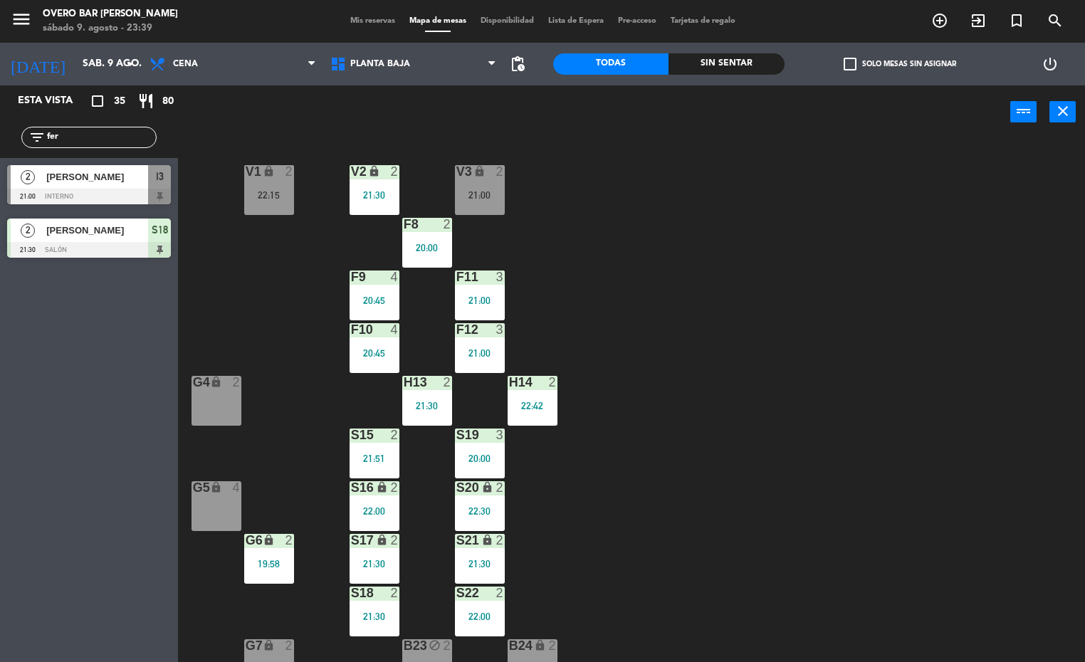
scroll to position [1, 0]
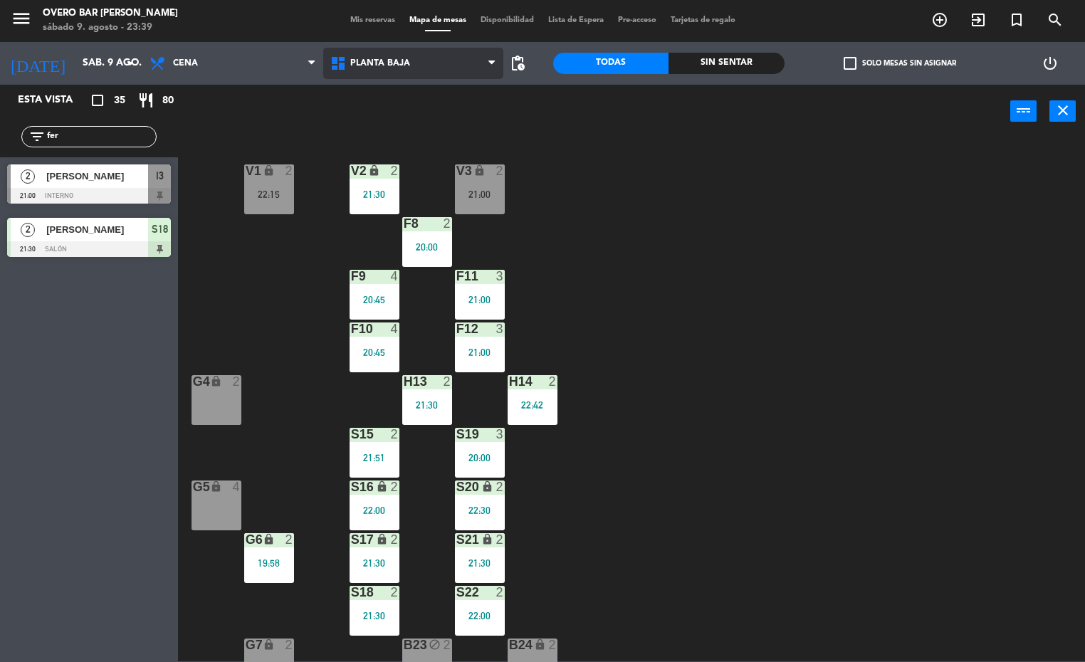
click at [419, 52] on span "Planta Baja" at bounding box center [413, 63] width 181 height 31
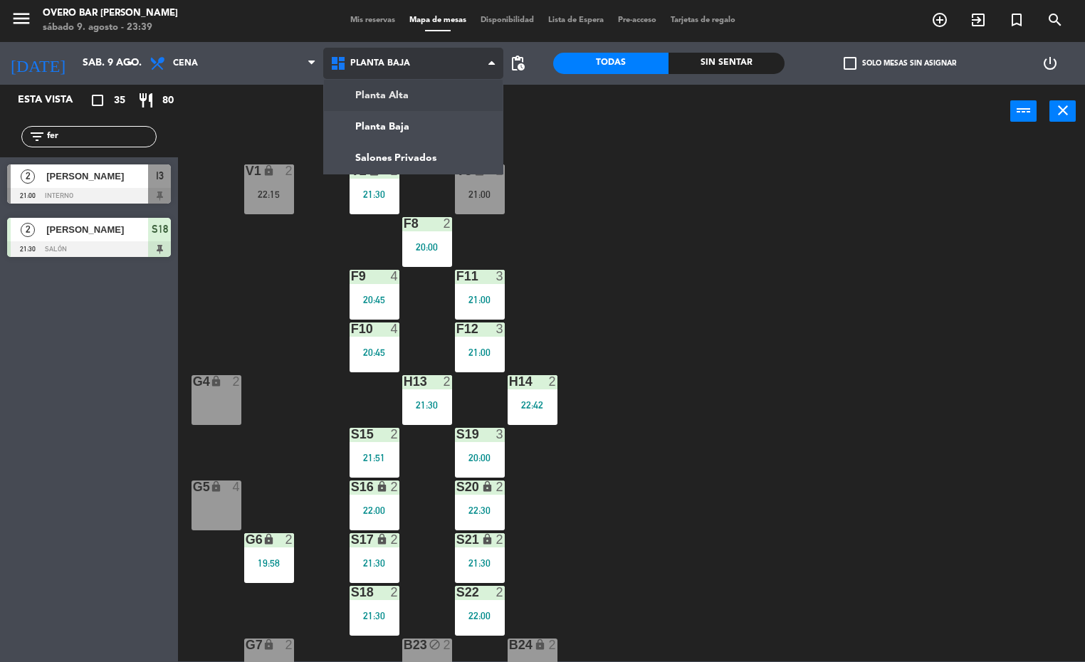
click at [438, 95] on ng-component "menu Overo Bar [PERSON_NAME] sábado 9. agosto - 23:39 Mis reservas Mapa de mesa…" at bounding box center [542, 330] width 1085 height 662
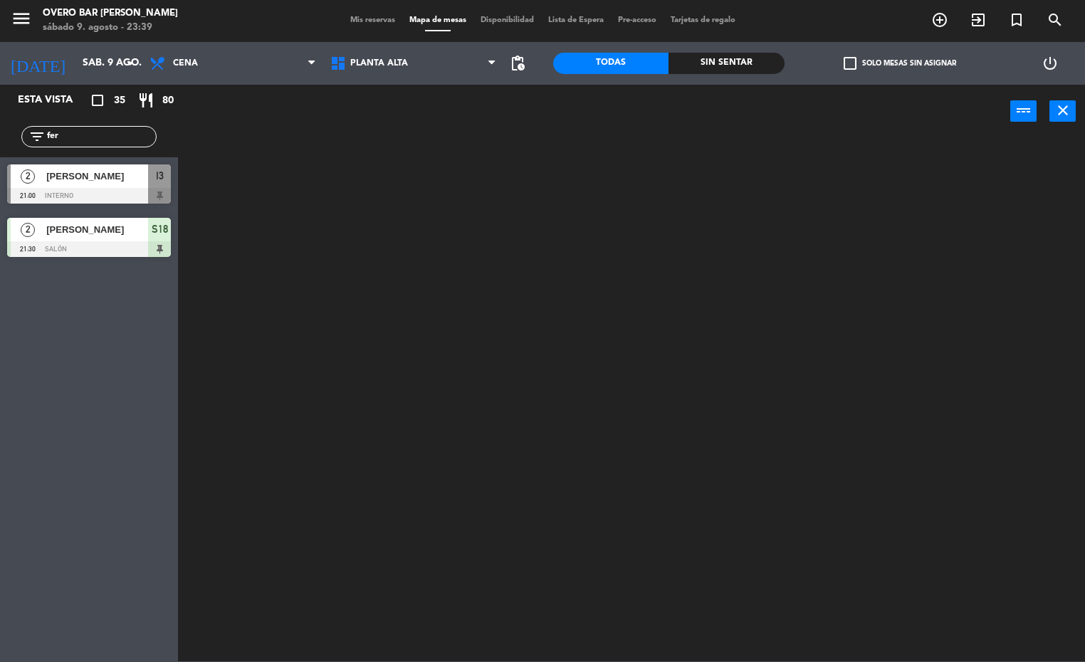
click at [924, 404] on div at bounding box center [637, 400] width 897 height 523
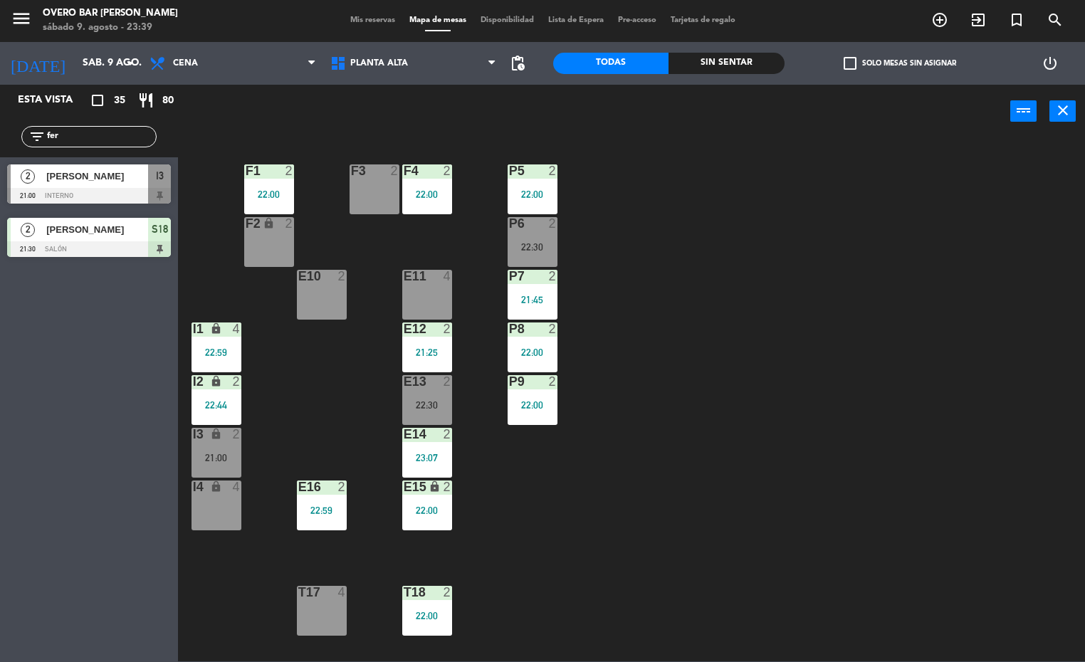
drag, startPoint x: 108, startPoint y: 137, endPoint x: 0, endPoint y: 141, distance: 107.6
click at [0, 156] on html "close × Overo Bar [PERSON_NAME] × chrome_reader_mode Listado de Reservas accoun…" at bounding box center [542, 331] width 1085 height 662
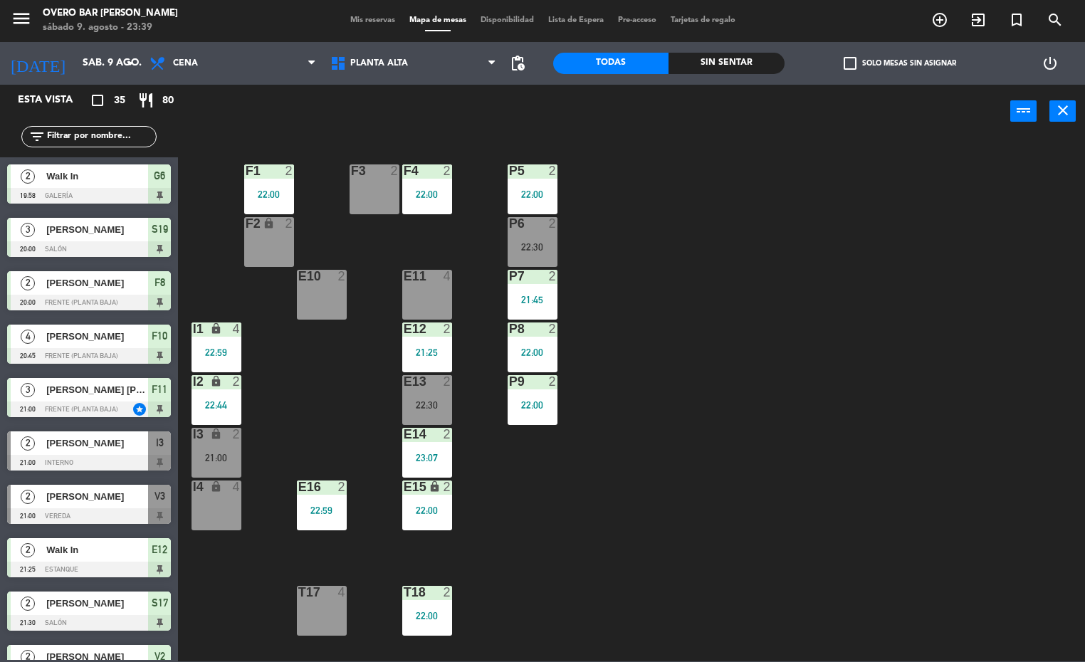
click at [575, 558] on div "P5 2 22:00 F1 2 22:00 F3 2 F4 2 22:00 P6 2 22:30 F2 lock 2 P7 2 21:45 E10 2 E11…" at bounding box center [637, 400] width 897 height 523
click at [632, 528] on div "P5 2 22:00 F1 2 22:00 F3 2 F4 2 22:00 P6 2 22:30 F2 lock 2 P7 2 21:45 E10 2 E11…" at bounding box center [637, 400] width 897 height 523
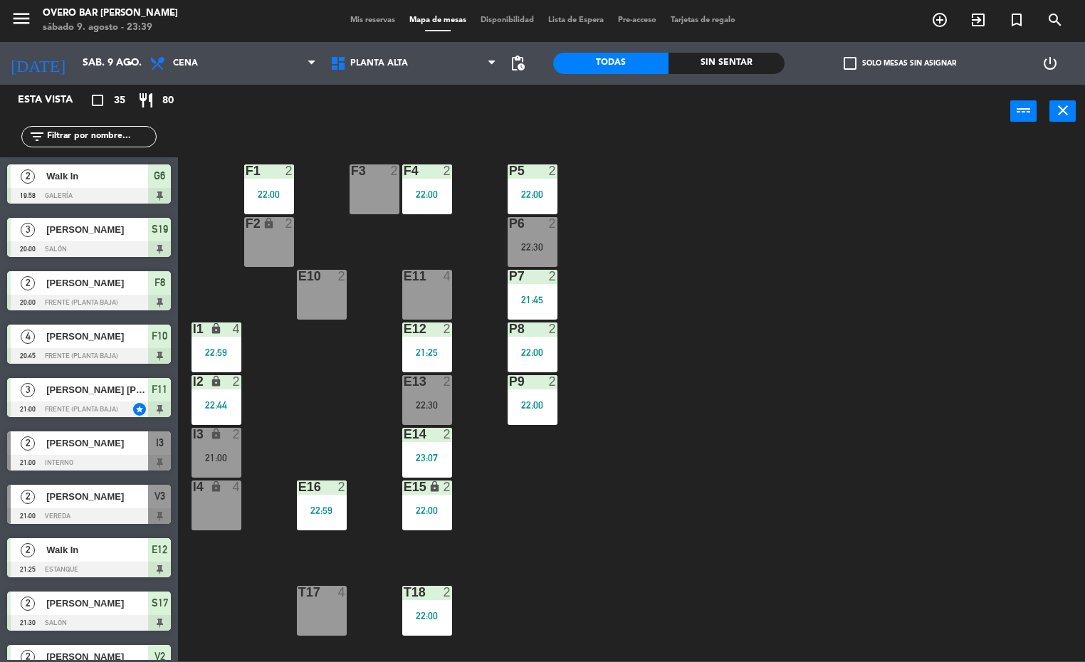
click at [632, 528] on div "P5 2 22:00 F1 2 22:00 F3 2 F4 2 22:00 P6 2 22:30 F2 lock 2 P7 2 21:45 E10 2 E11…" at bounding box center [637, 400] width 897 height 523
click at [633, 528] on div "P5 2 22:00 F1 2 22:00 F3 2 F4 2 22:00 P6 2 22:30 F2 lock 2 P7 2 21:45 E10 2 E11…" at bounding box center [637, 400] width 897 height 523
click at [633, 560] on div "P5 2 22:00 F1 2 22:00 F3 2 F4 2 22:00 P6 2 22:30 F2 lock 2 P7 2 21:45 E10 2 E11…" at bounding box center [637, 400] width 897 height 523
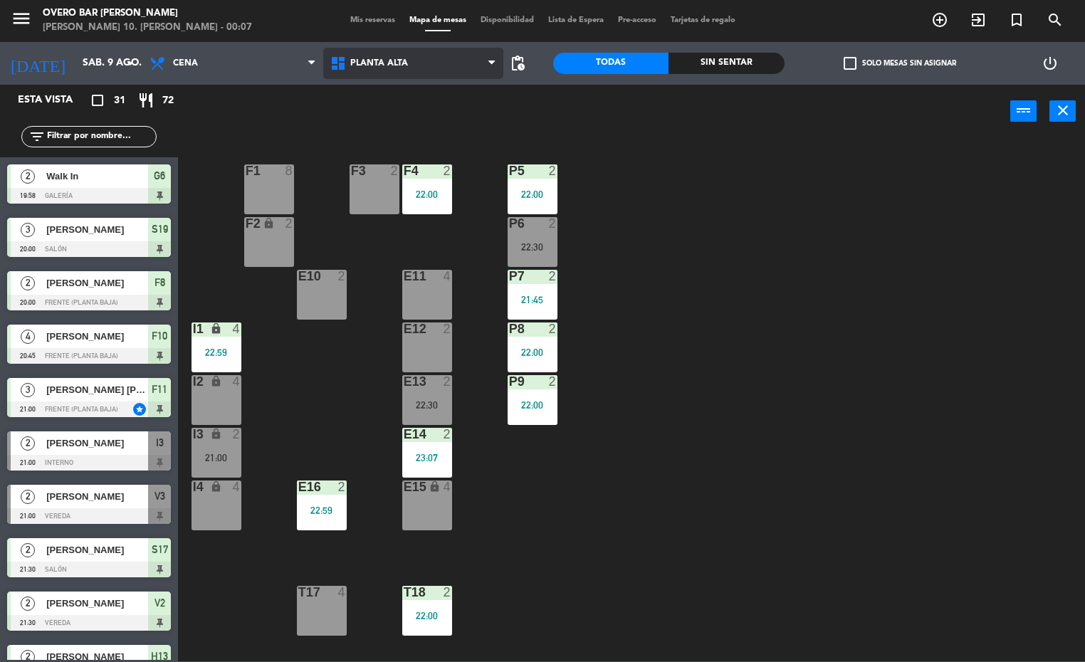
click at [426, 68] on span "Planta Alta" at bounding box center [413, 63] width 181 height 31
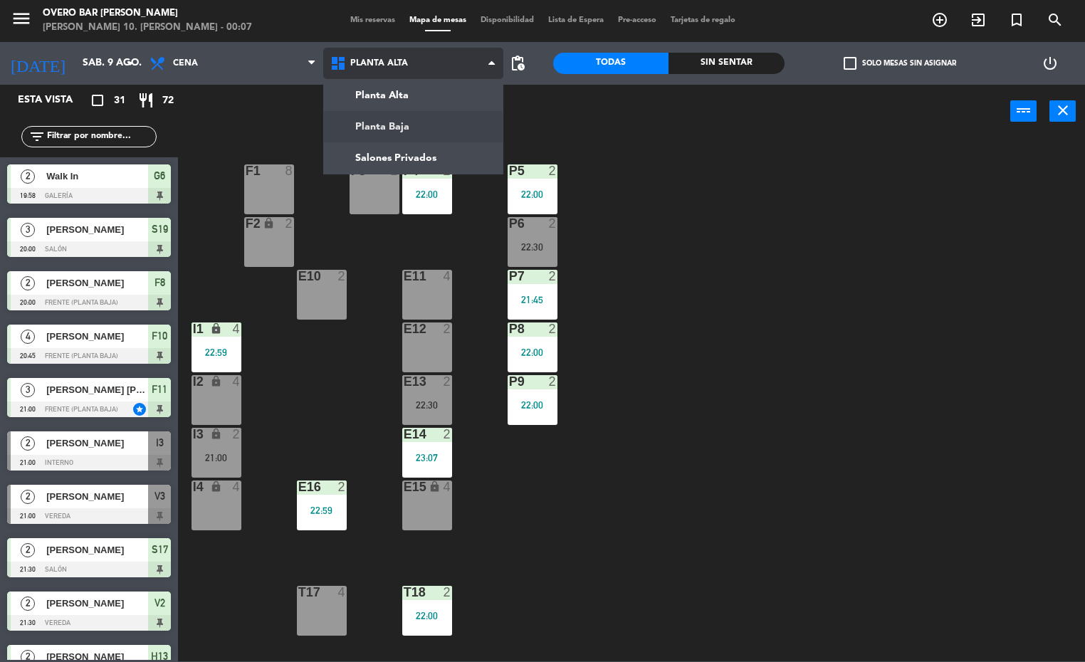
click at [424, 125] on ng-component "menu Overo Bar de [PERSON_NAME] 10. [PERSON_NAME] - 00:07 Mis reservas Mapa de …" at bounding box center [542, 330] width 1085 height 662
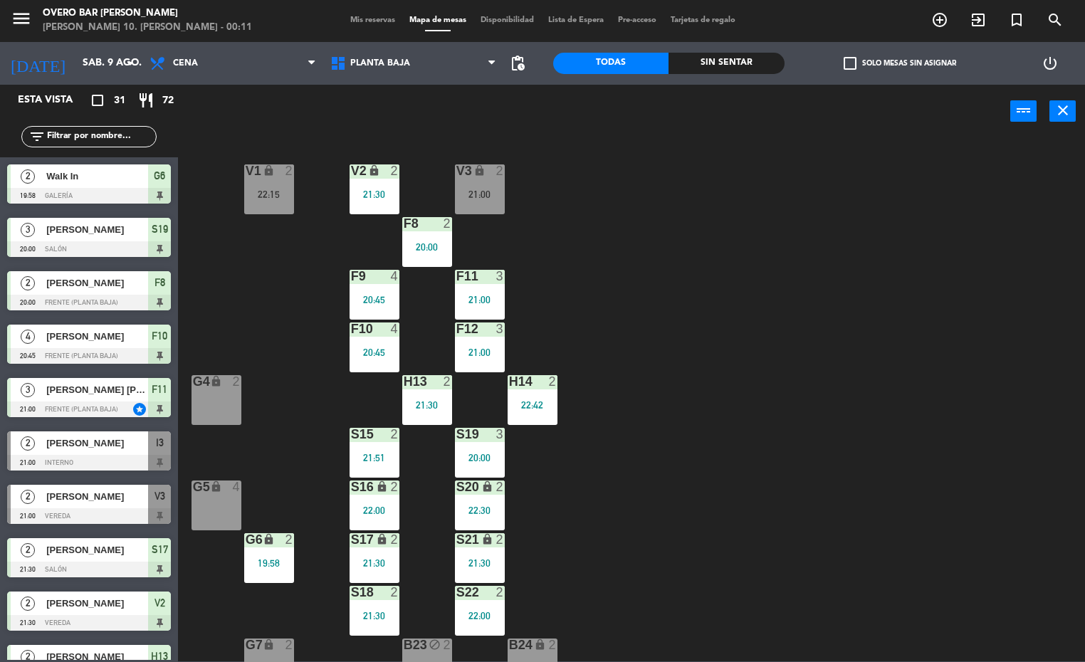
click at [501, 312] on div "F11 3 21:00" at bounding box center [480, 295] width 50 height 50
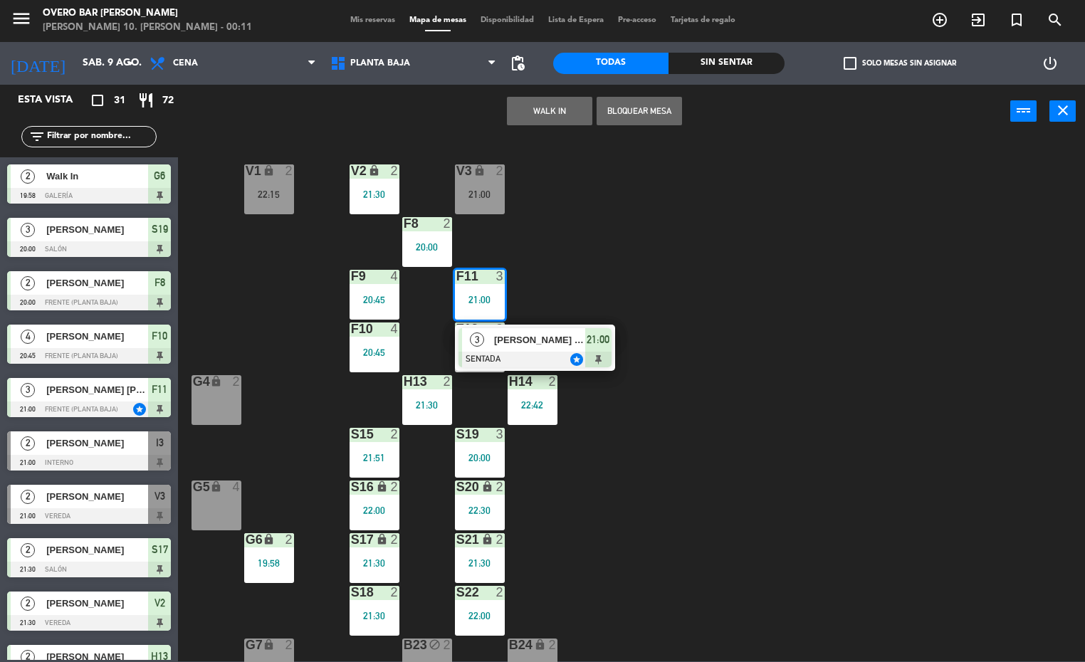
click at [538, 266] on div "V1 lock 2 22:15 V2 lock 2 21:30 V3 lock 2 21:00 F8 2 20:00 F9 4 20:45 F11 3 21:…" at bounding box center [637, 400] width 897 height 523
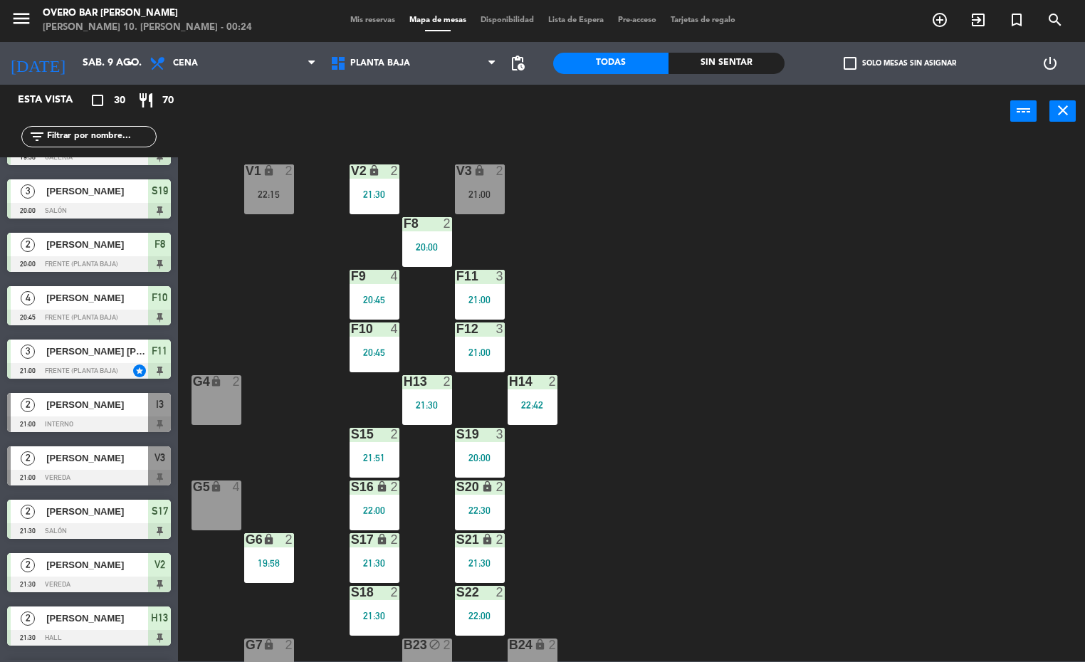
scroll to position [0, 0]
